Goal: Task Accomplishment & Management: Use online tool/utility

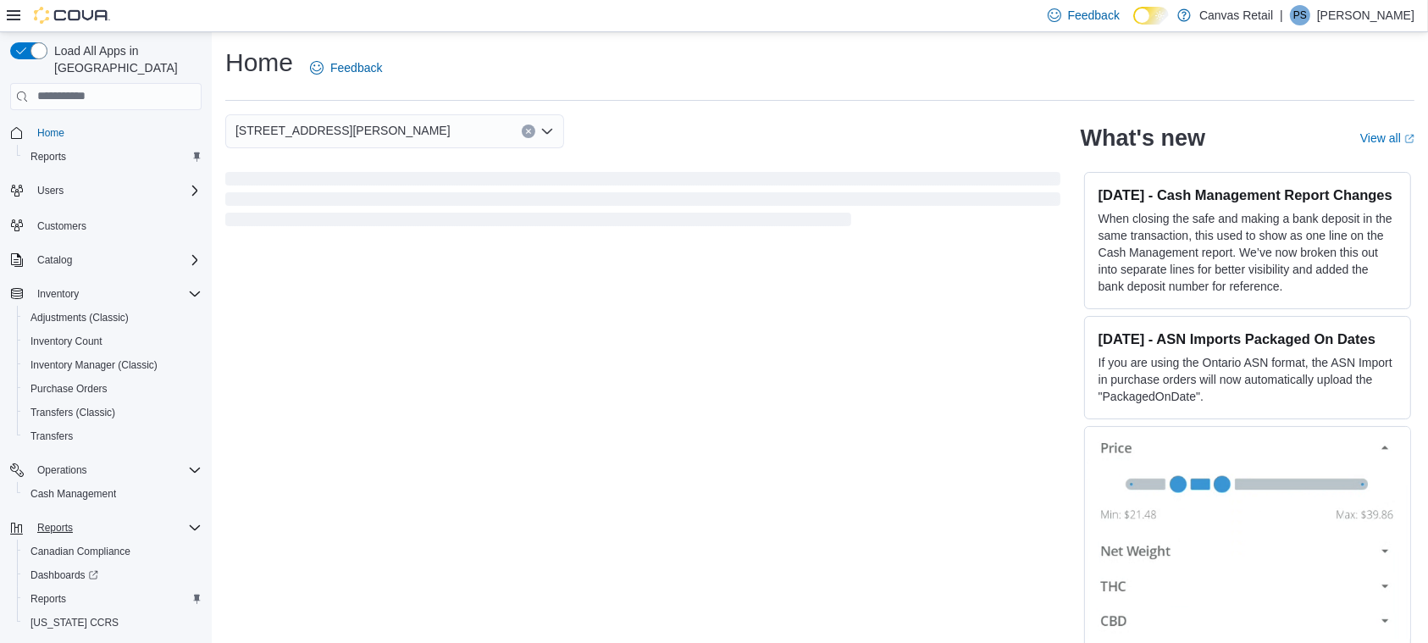
click at [82, 517] on div "Reports" at bounding box center [115, 527] width 171 height 20
click at [53, 521] on span "Reports" at bounding box center [55, 528] width 36 height 14
click at [67, 589] on link "Reports" at bounding box center [48, 599] width 49 height 20
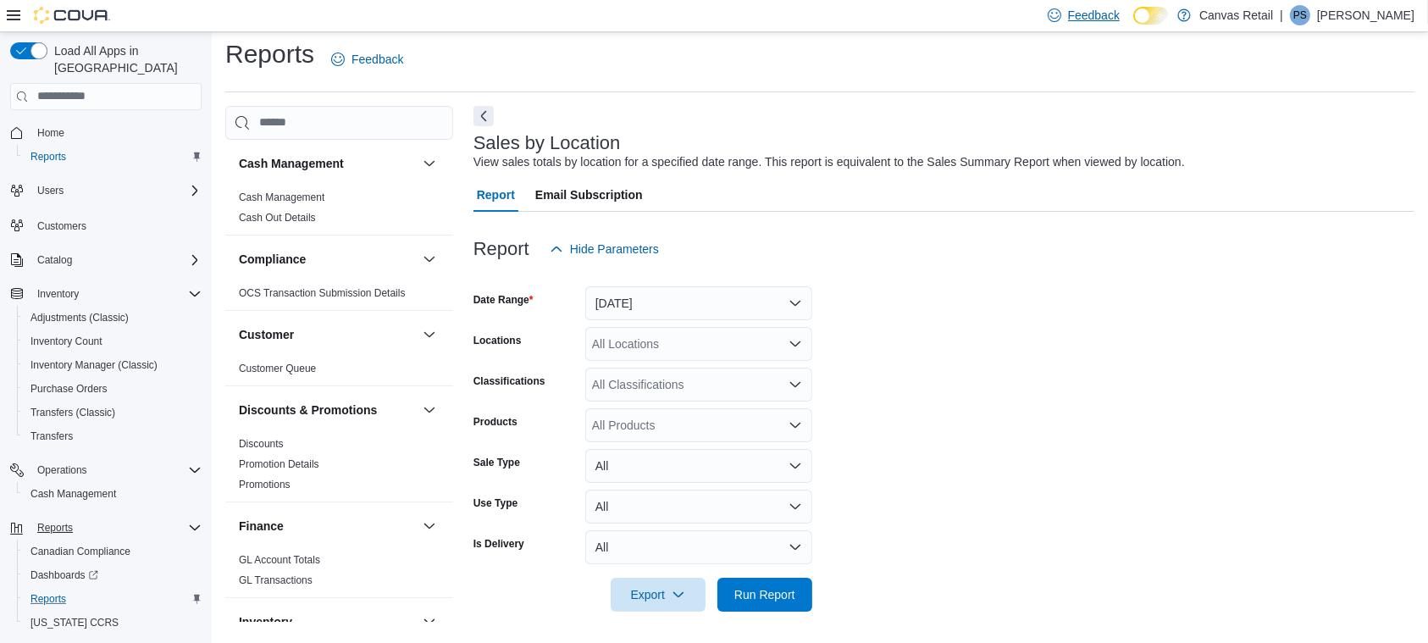
scroll to position [10, 0]
click at [1169, 230] on div "Report Hide Parameters" at bounding box center [943, 247] width 941 height 34
click at [751, 311] on button "[DATE]" at bounding box center [698, 302] width 227 height 34
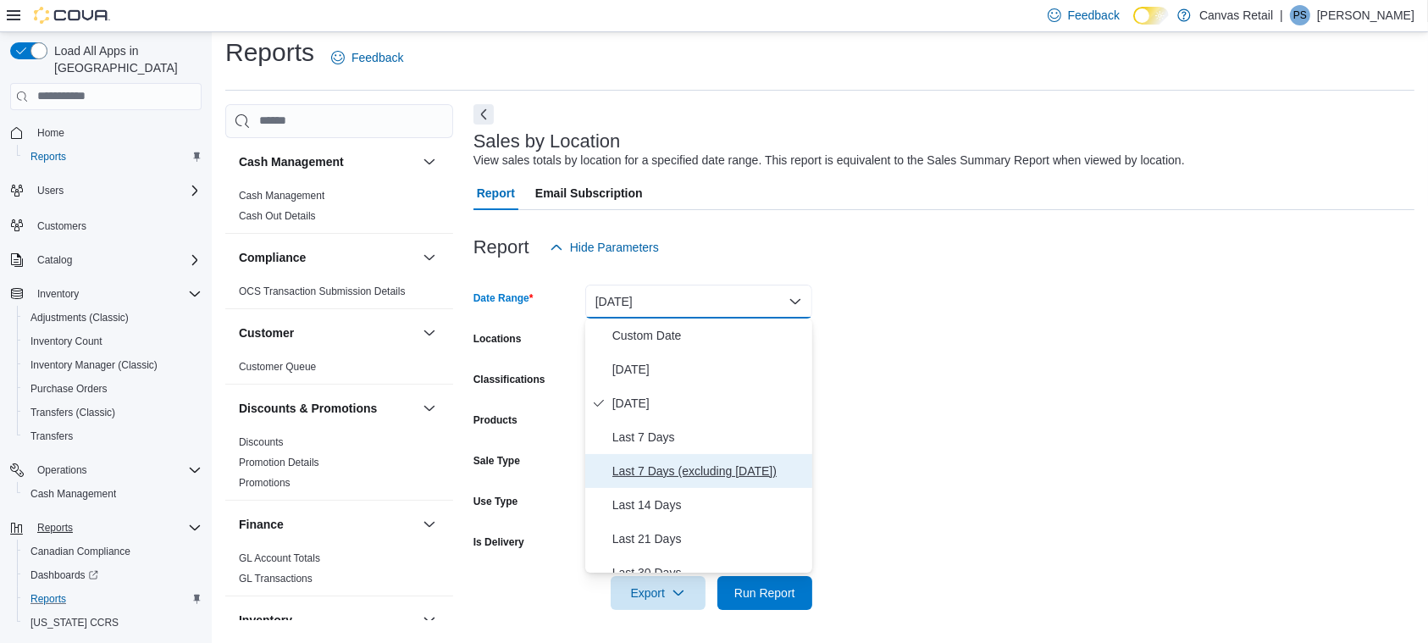
click at [715, 470] on span "Last 7 Days (excluding [DATE])" at bounding box center [708, 471] width 193 height 20
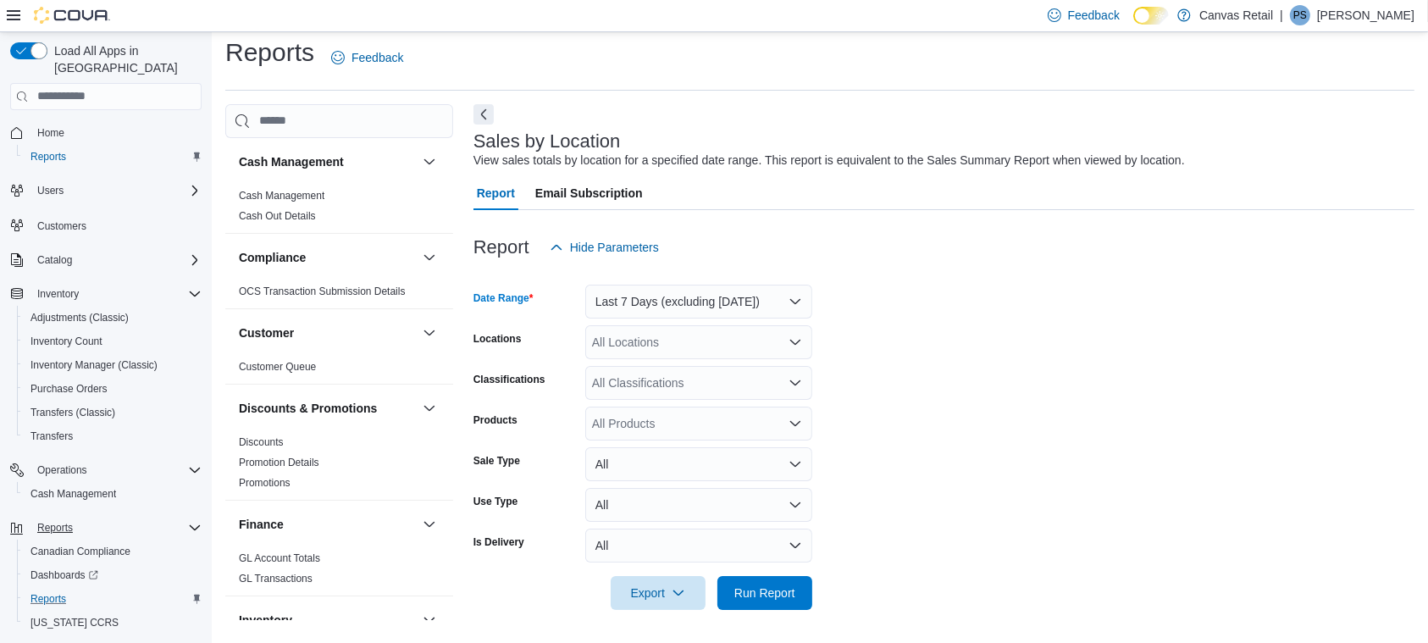
click at [788, 344] on icon "Open list of options" at bounding box center [795, 342] width 14 height 14
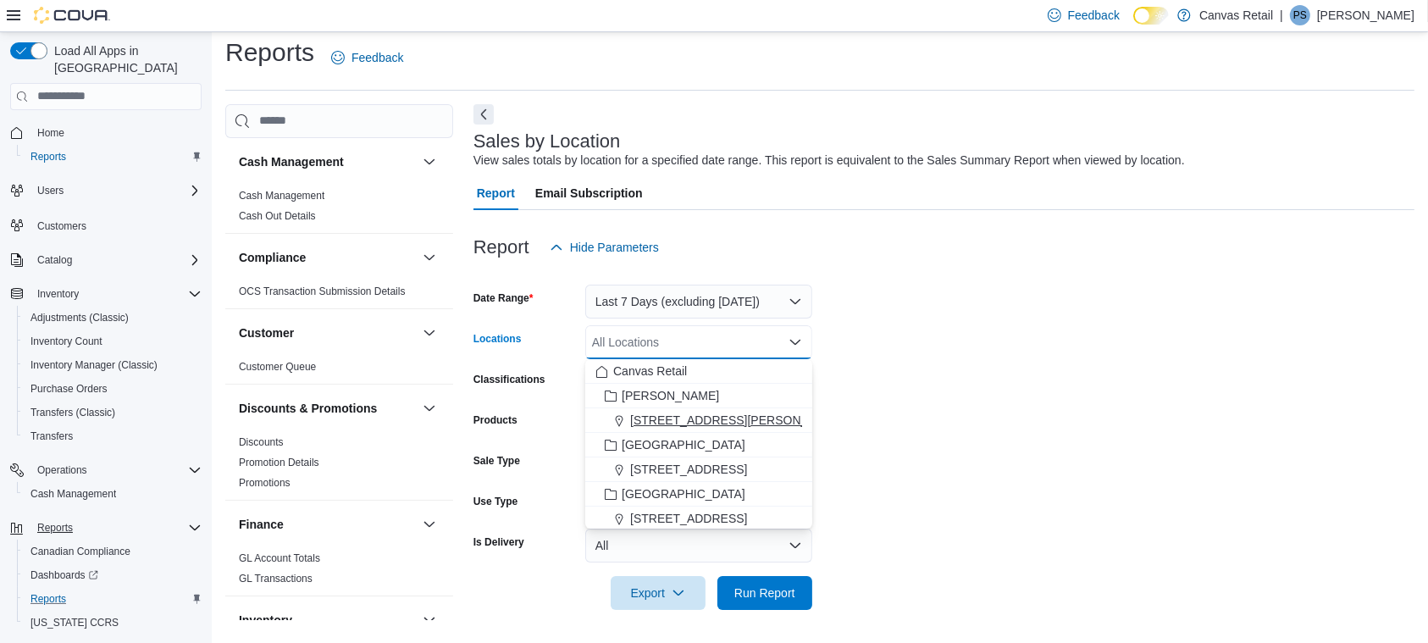
click at [760, 419] on div "[STREET_ADDRESS][PERSON_NAME]" at bounding box center [698, 420] width 207 height 17
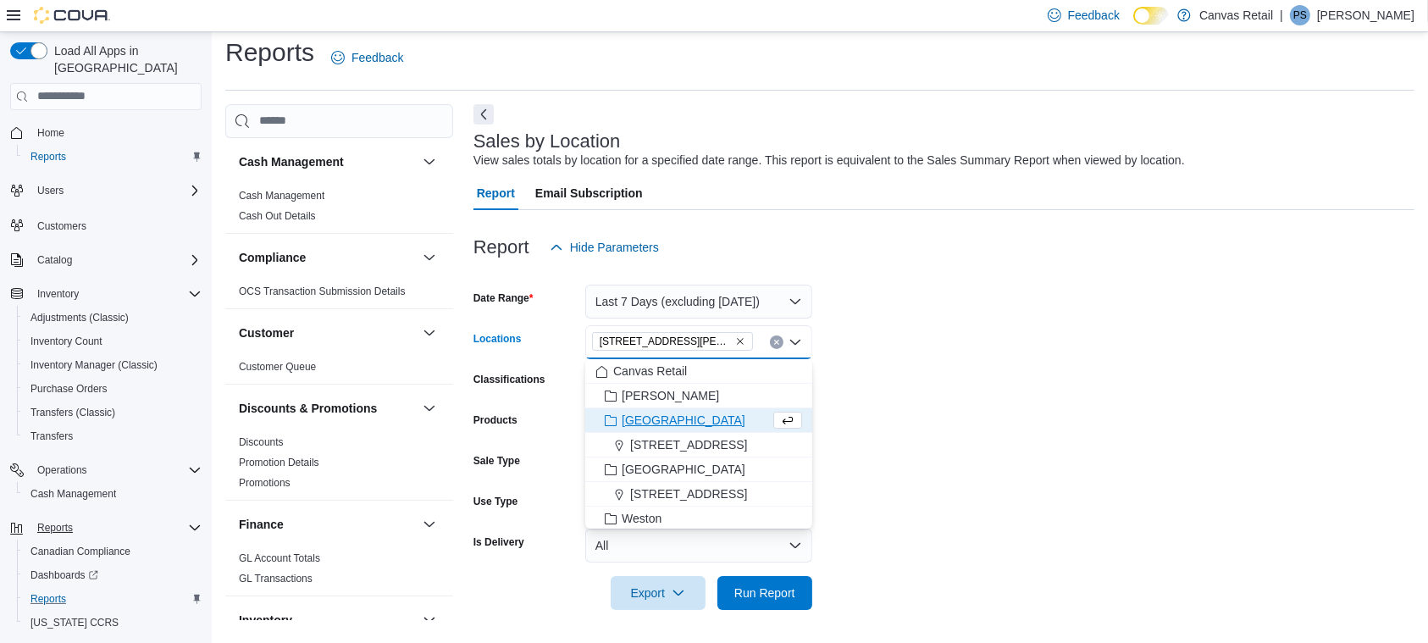
click at [940, 371] on form "Date Range Last 7 Days (excluding [DATE]) Locations [STREET_ADDRESS][PERSON_NAM…" at bounding box center [943, 437] width 941 height 346
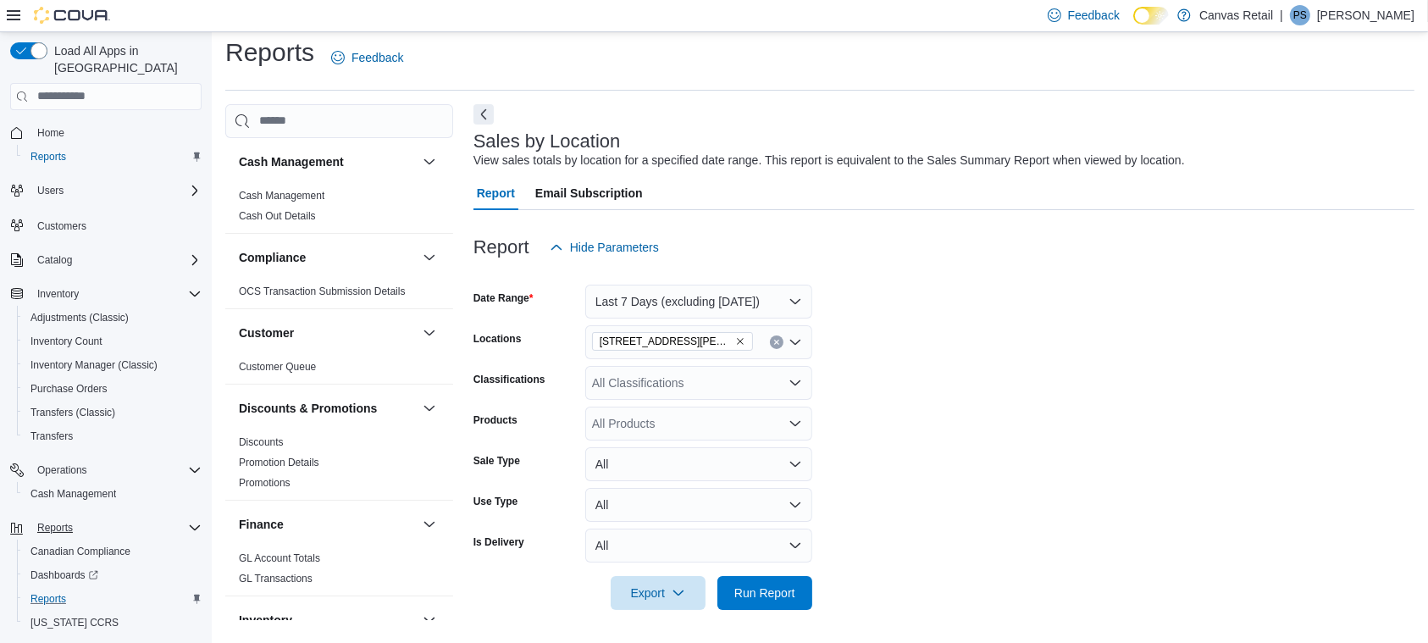
click at [793, 380] on icon "Open list of options" at bounding box center [795, 383] width 14 height 14
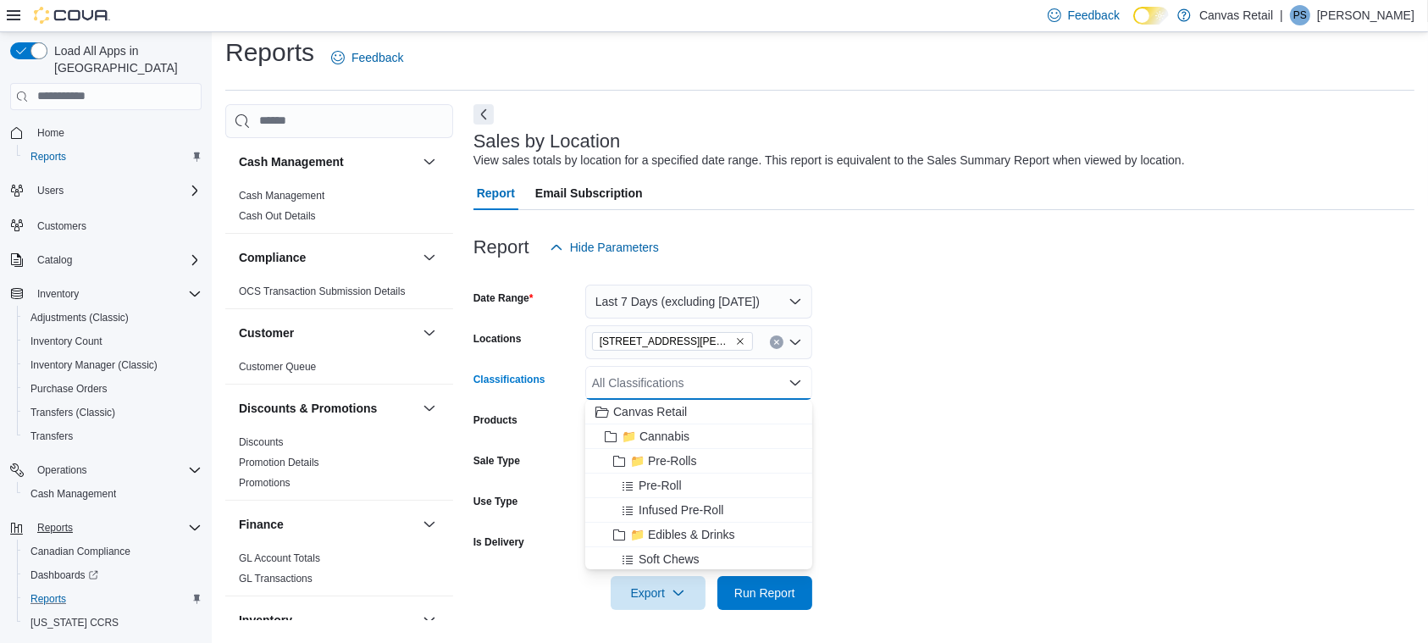
click at [793, 380] on icon "Close list of options" at bounding box center [795, 383] width 14 height 14
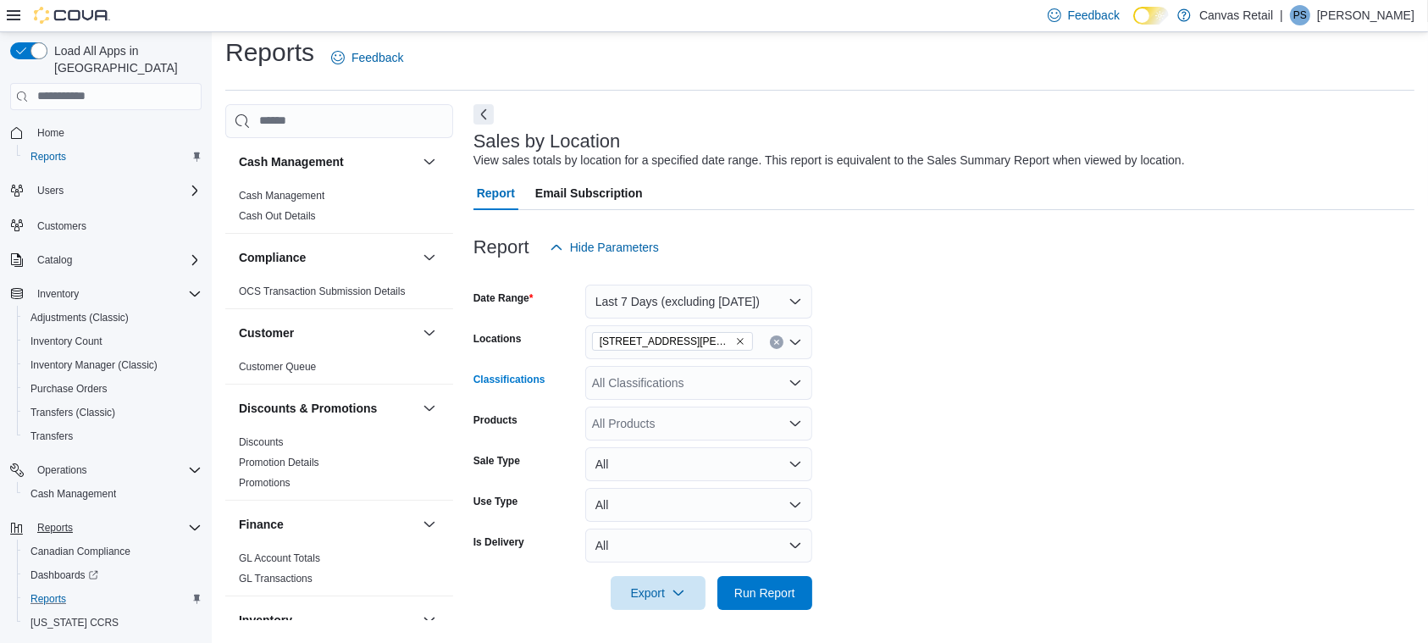
click at [788, 380] on icon "Open list of options" at bounding box center [795, 383] width 14 height 14
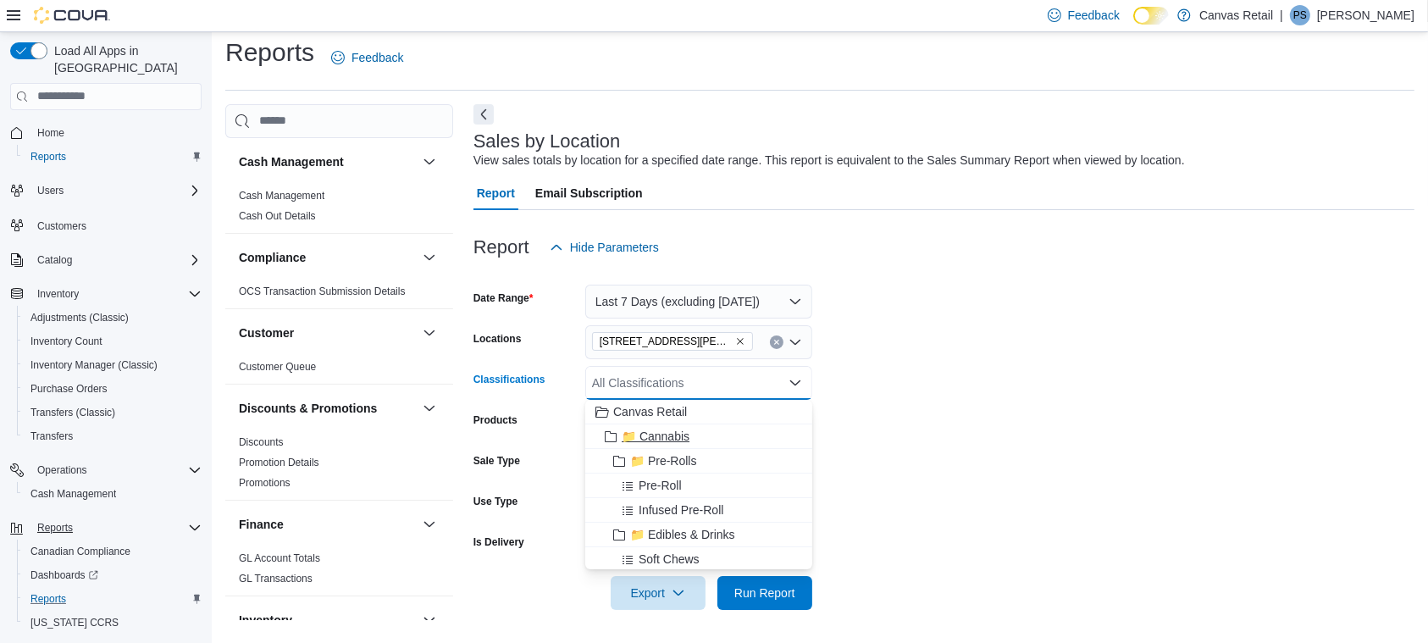
click at [685, 434] on span "📁 Cannabis" at bounding box center [656, 436] width 68 height 17
click at [953, 357] on form "Date Range Last 7 Days (excluding [DATE]) Locations [GEOGRAPHIC_DATA][PERSON_NA…" at bounding box center [943, 437] width 941 height 346
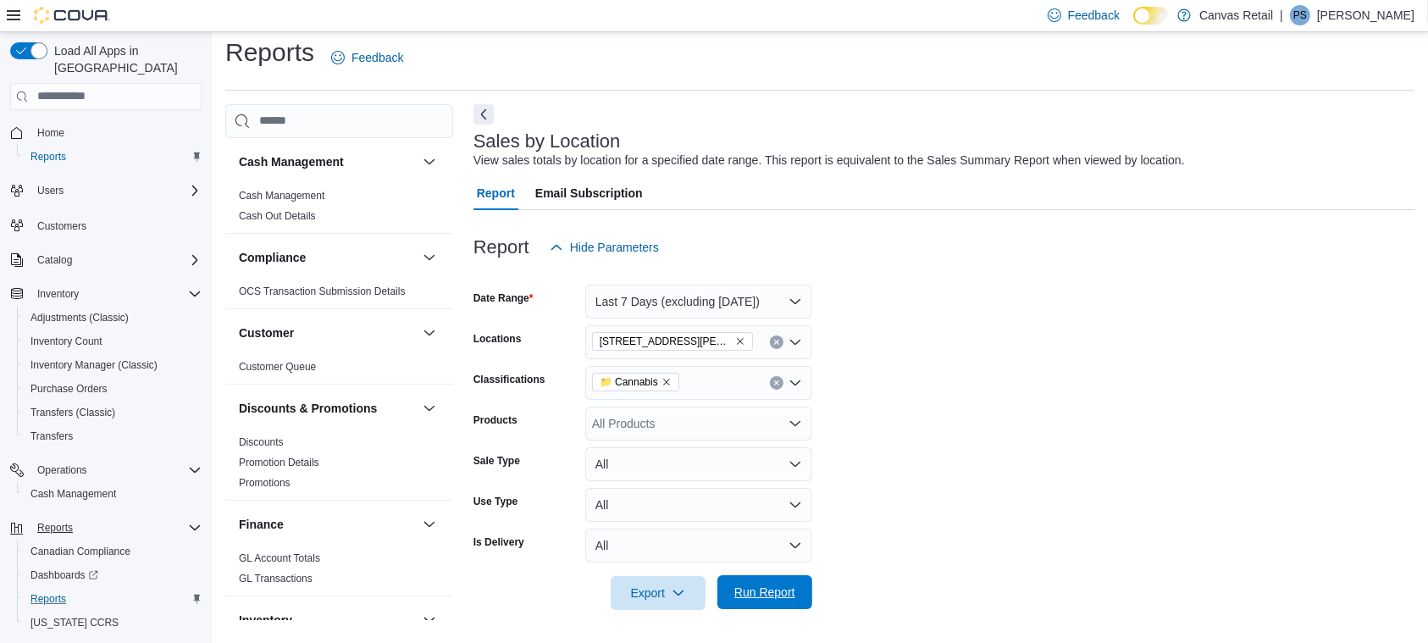
click at [778, 595] on span "Run Report" at bounding box center [764, 591] width 61 height 17
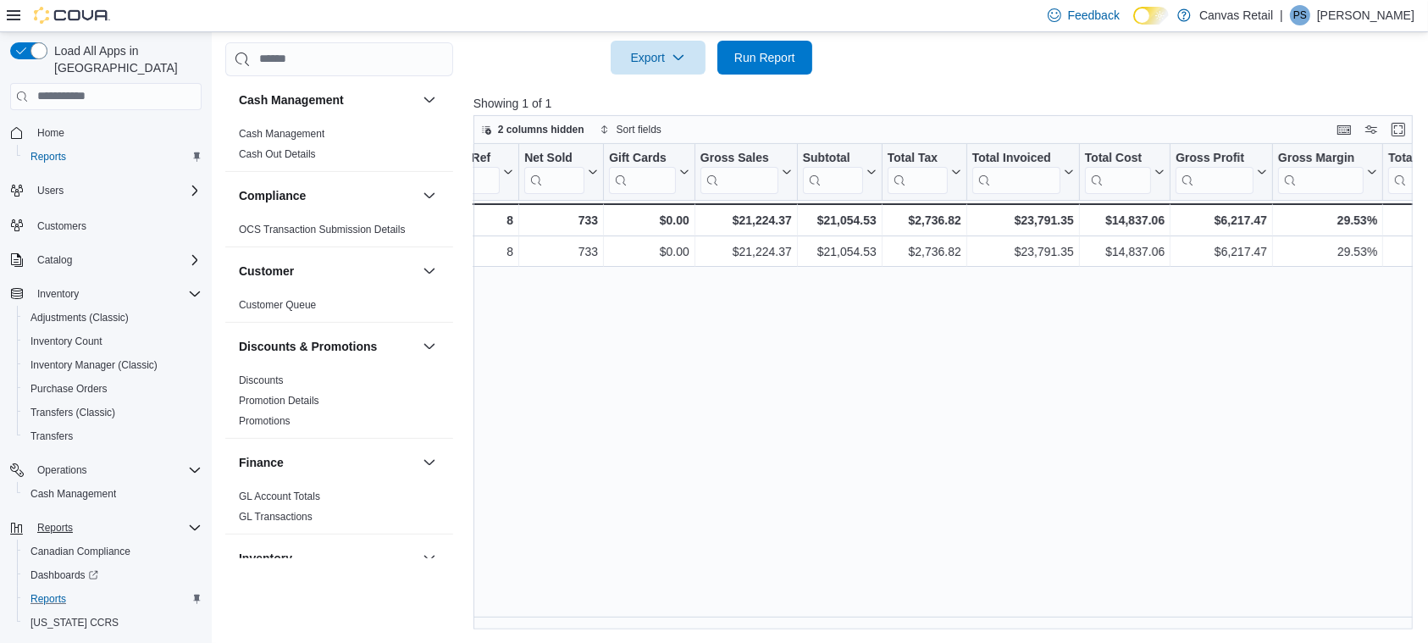
scroll to position [0, 324]
